Goal: Transaction & Acquisition: Subscribe to service/newsletter

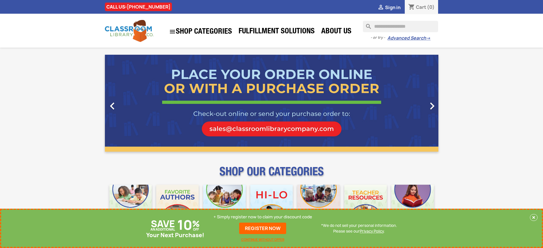
click at [263, 217] on p "+ Simply register now to claim your discount code" at bounding box center [262, 217] width 99 height 6
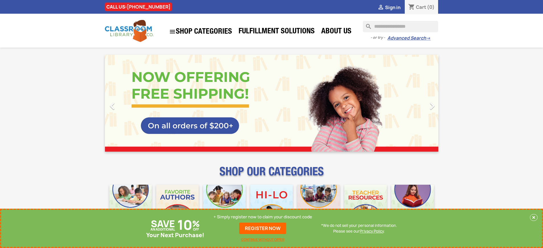
click at [263, 217] on p "+ Simply register now to claim your discount code" at bounding box center [262, 217] width 99 height 6
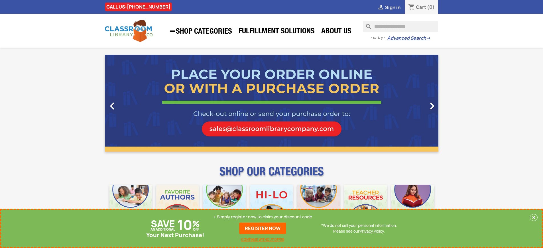
click at [263, 217] on p "+ Simply register now to claim your discount code" at bounding box center [262, 217] width 99 height 6
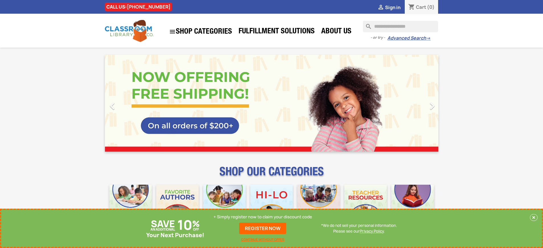
click at [263, 217] on p "+ Simply register now to claim your discount code" at bounding box center [262, 217] width 99 height 6
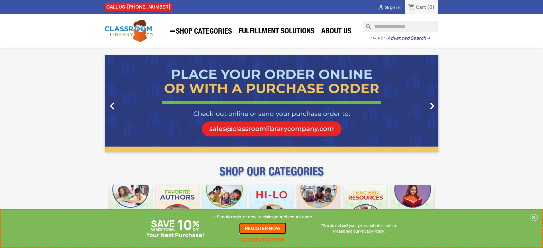
click at [263, 228] on link "REGISTER NOW" at bounding box center [262, 228] width 47 height 11
click at [264, 217] on p "+ Simply register now to claim your discount code" at bounding box center [262, 217] width 99 height 6
click at [263, 217] on p "+ Simply register now to claim your discount code" at bounding box center [262, 217] width 99 height 6
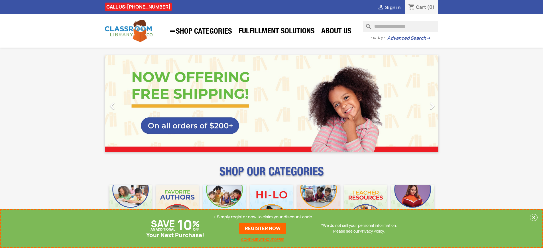
click at [263, 217] on p "+ Simply register now to claim your discount code" at bounding box center [262, 217] width 99 height 6
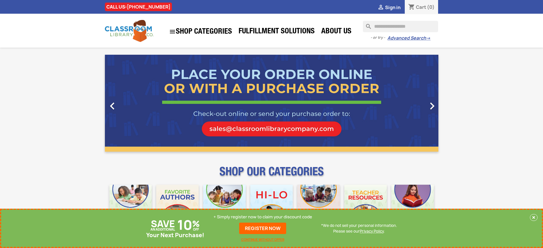
click at [264, 217] on p "+ Simply register now to claim your discount code" at bounding box center [262, 217] width 99 height 6
click at [263, 217] on p "+ Simply register now to claim your discount code" at bounding box center [262, 217] width 99 height 6
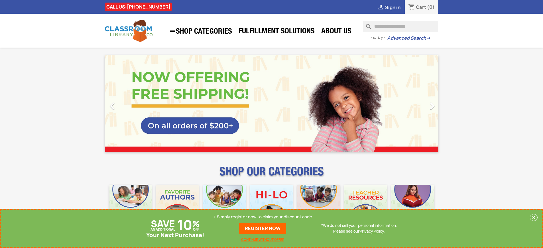
click at [263, 217] on p "+ Simply register now to claim your discount code" at bounding box center [262, 217] width 99 height 6
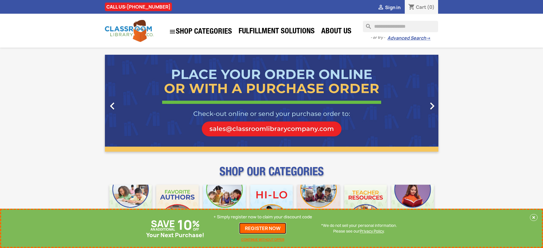
click at [264, 228] on link "REGISTER NOW" at bounding box center [262, 228] width 47 height 11
